Goal: Find specific page/section: Find specific page/section

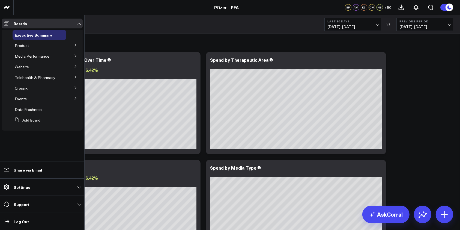
click at [76, 43] on button at bounding box center [75, 45] width 14 height 8
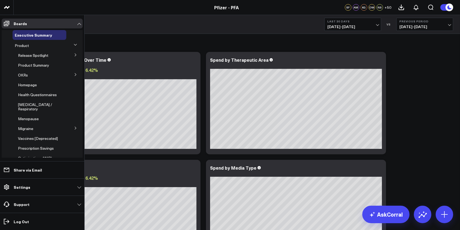
click at [73, 52] on button at bounding box center [75, 54] width 14 height 8
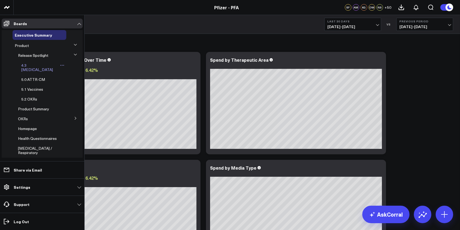
click at [33, 65] on span "4.3 [MEDICAL_DATA]" at bounding box center [37, 67] width 32 height 10
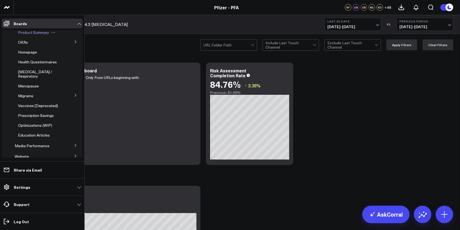
scroll to position [140, 0]
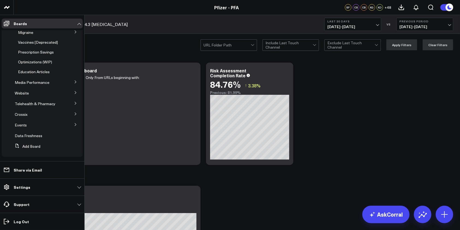
click at [73, 86] on button at bounding box center [75, 81] width 14 height 8
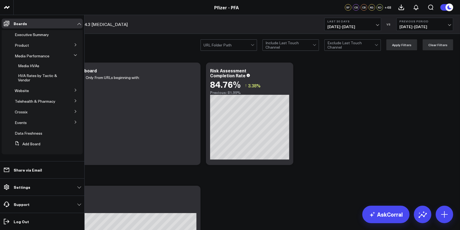
scroll to position [0, 0]
click at [22, 77] on span "HVA Rates by Tactic & Vendor" at bounding box center [37, 78] width 39 height 10
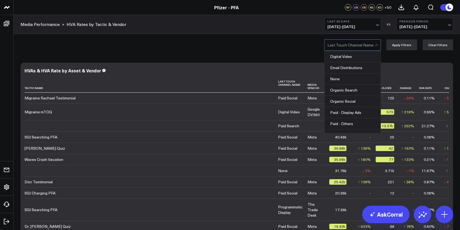
click at [378, 45] on div at bounding box center [376, 45] width 3 height 3
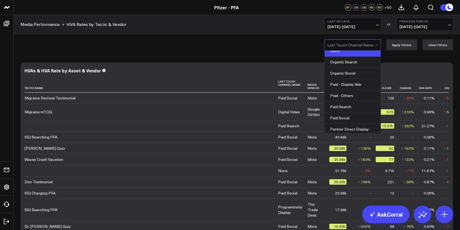
scroll to position [36, 0]
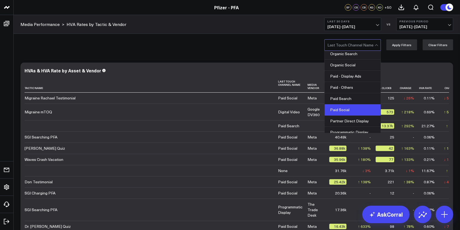
click at [350, 105] on div "Paid Social" at bounding box center [353, 109] width 56 height 11
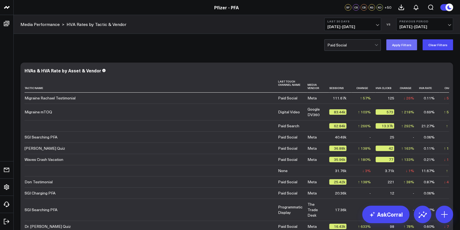
click at [404, 47] on button "Apply Filters" at bounding box center [401, 44] width 31 height 11
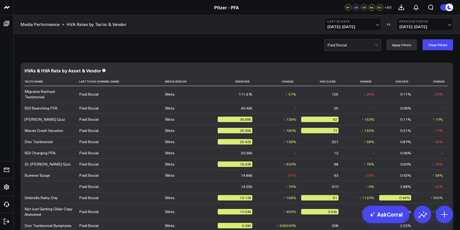
click at [376, 25] on span "[DATE] - [DATE]" at bounding box center [352, 27] width 51 height 4
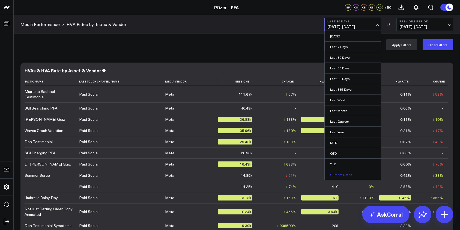
click at [344, 175] on link "Custom Dates" at bounding box center [353, 174] width 56 height 10
select select "8"
select select "2025"
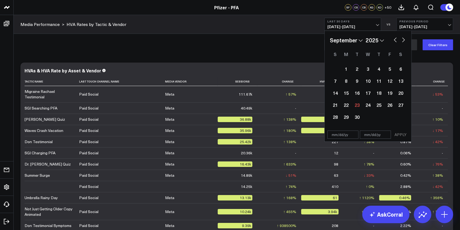
click at [397, 39] on button "button" at bounding box center [395, 39] width 5 height 7
select select "7"
select select "2025"
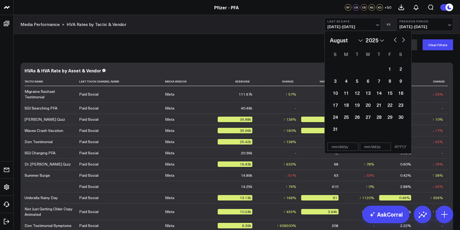
click at [393, 39] on button "button" at bounding box center [395, 39] width 5 height 7
select select "6"
select select "2025"
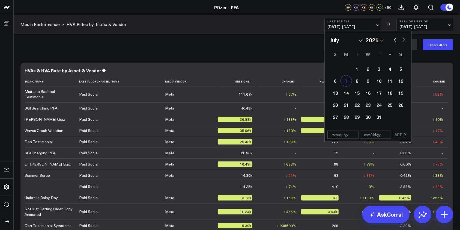
click at [342, 81] on div "7" at bounding box center [346, 80] width 11 height 11
type input "[DATE]"
select select "6"
select select "2025"
click at [402, 41] on button "button" at bounding box center [403, 39] width 5 height 7
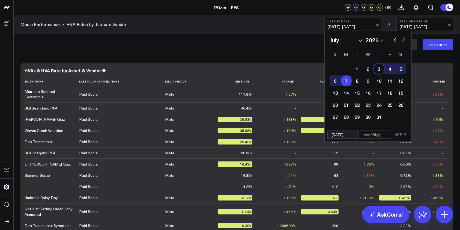
select select "7"
select select "2025"
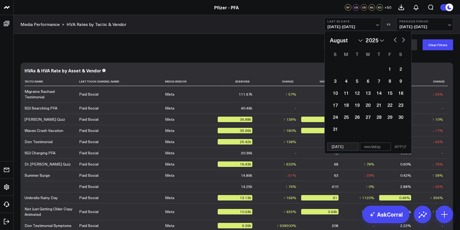
click at [403, 41] on button "button" at bounding box center [403, 39] width 5 height 7
select select "8"
select select "2025"
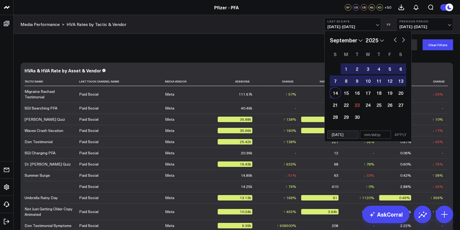
click at [331, 92] on div "14" at bounding box center [335, 92] width 11 height 11
type input "[DATE]"
select select "8"
select select "2025"
click at [396, 134] on button "APPLY" at bounding box center [400, 134] width 16 height 8
